Goal: Information Seeking & Learning: Learn about a topic

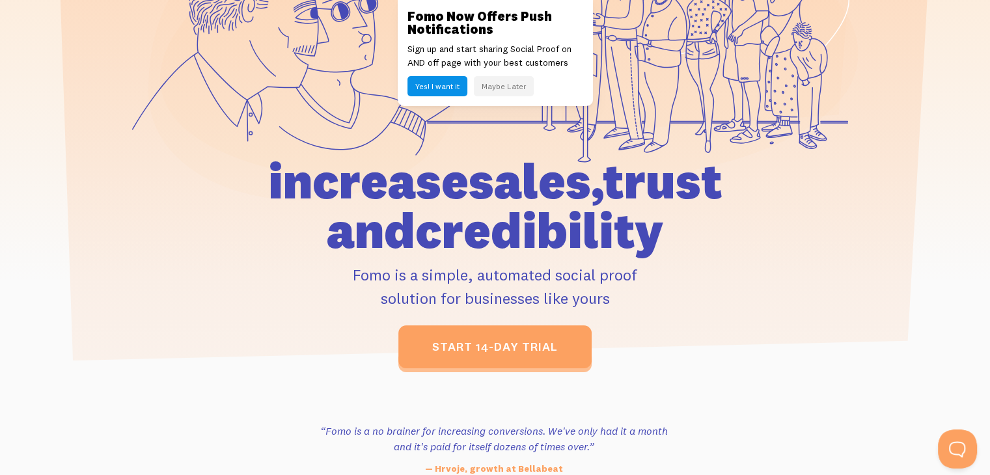
scroll to position [241, 0]
click at [500, 84] on button "Maybe Later" at bounding box center [504, 86] width 60 height 20
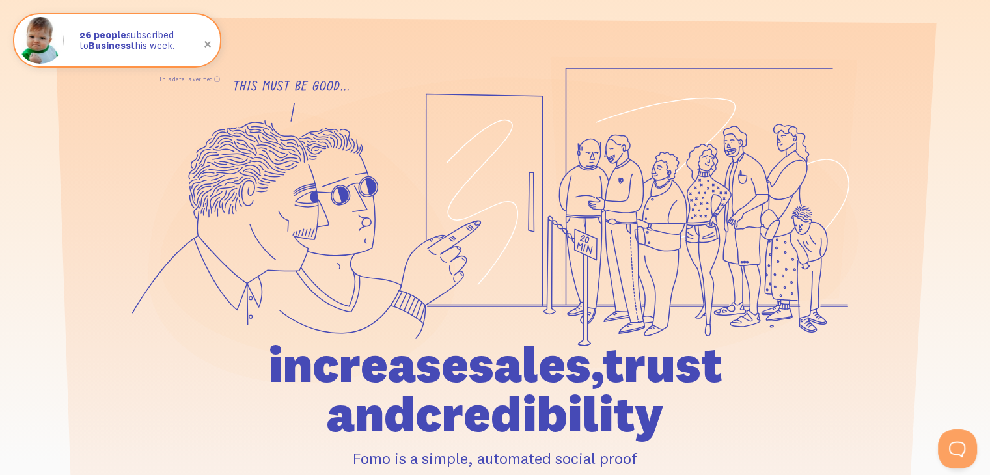
scroll to position [0, 0]
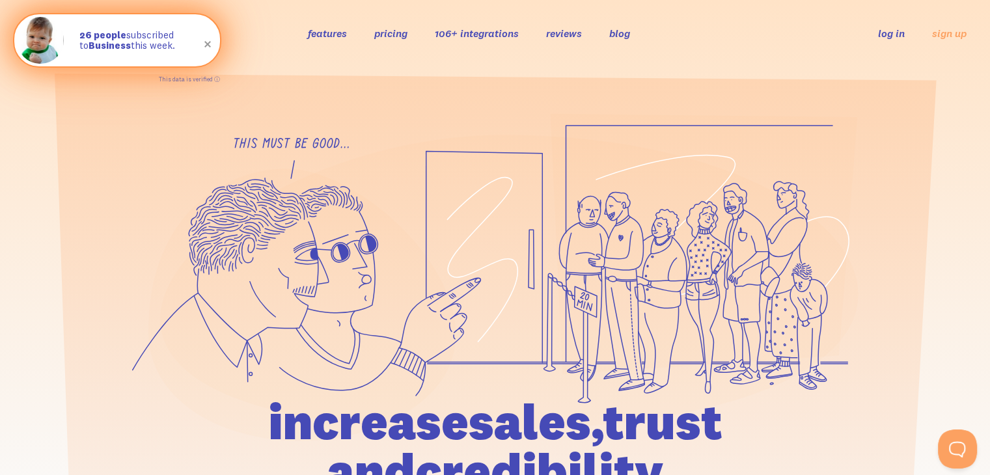
click at [203, 40] on span at bounding box center [208, 44] width 44 height 44
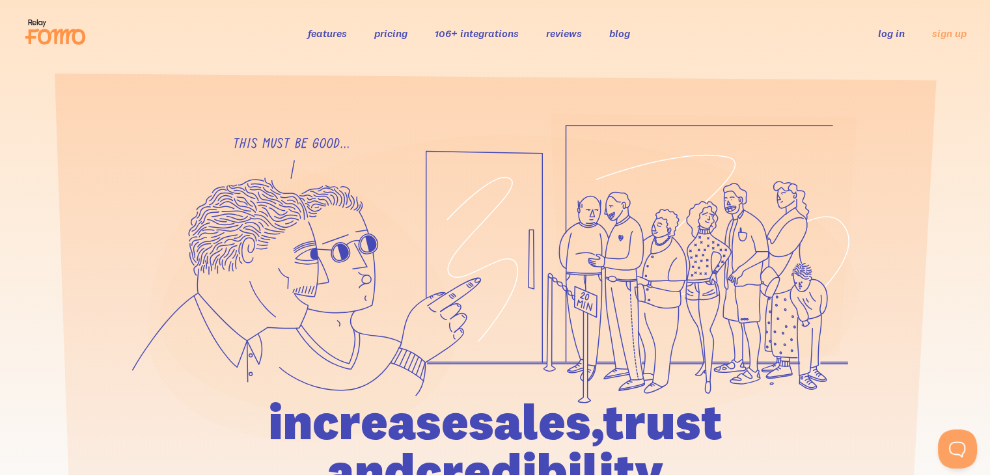
click at [329, 38] on link "features" at bounding box center [327, 33] width 39 height 13
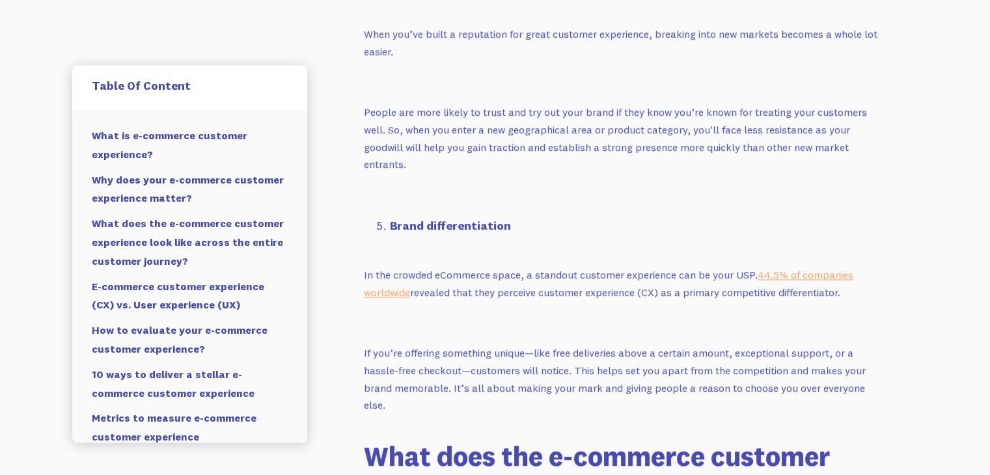
scroll to position [2198, 0]
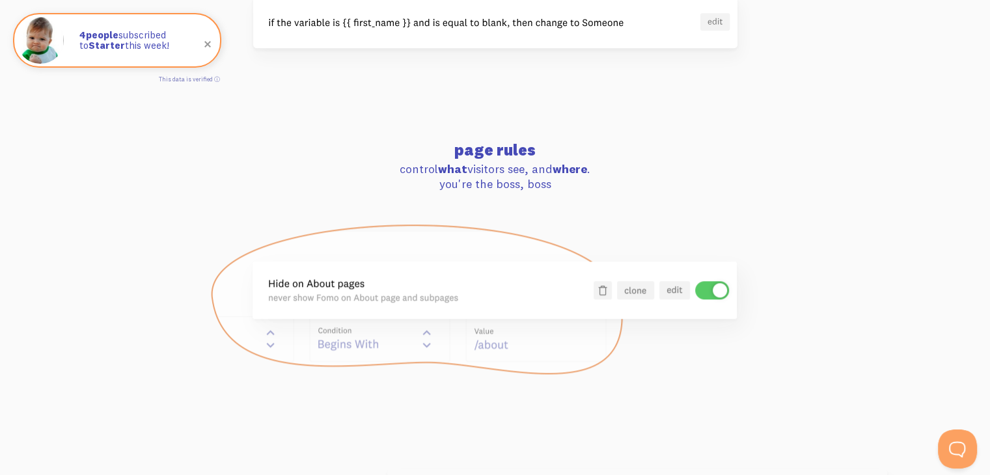
scroll to position [1209, 0]
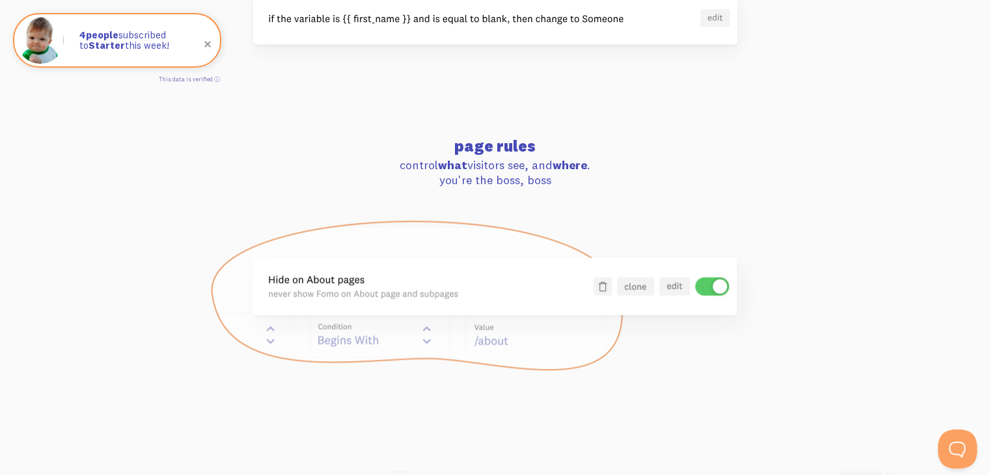
drag, startPoint x: 386, startPoint y: 166, endPoint x: 553, endPoint y: 191, distance: 169.1
click at [553, 191] on div "page rules control what visitors see, and where . you're the boss, boss" at bounding box center [495, 255] width 742 height 234
click at [594, 210] on div "page rules control what visitors see, and where . you're the boss, boss" at bounding box center [495, 255] width 742 height 234
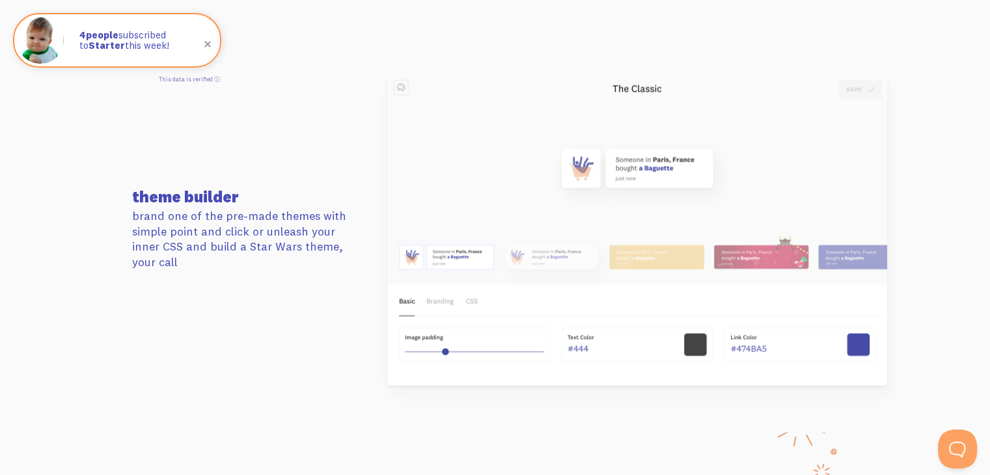
scroll to position [1601, 0]
